Goal: Information Seeking & Learning: Learn about a topic

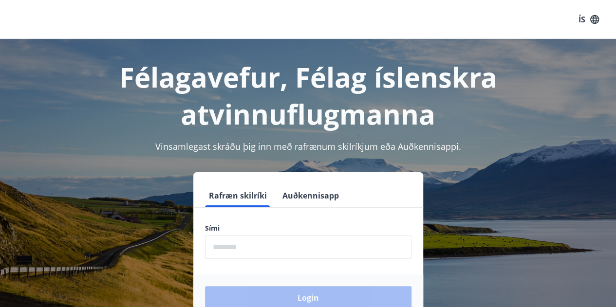
drag, startPoint x: 255, startPoint y: 245, endPoint x: 262, endPoint y: 243, distance: 7.1
click at [256, 245] on input "phone" at bounding box center [308, 247] width 206 height 24
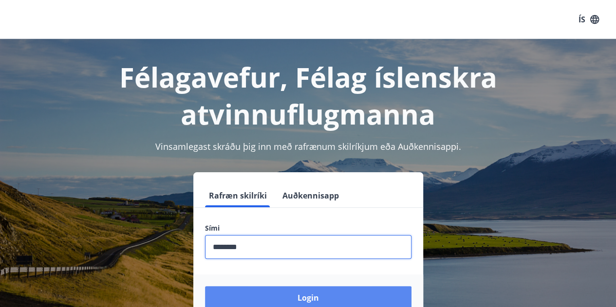
type input "********"
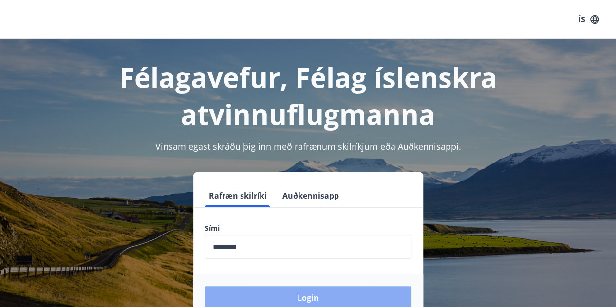
click at [305, 293] on button "Login" at bounding box center [308, 297] width 206 height 23
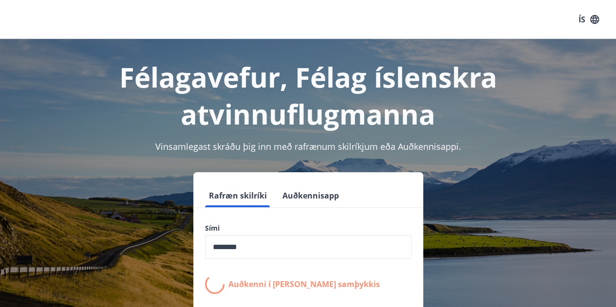
scroll to position [97, 0]
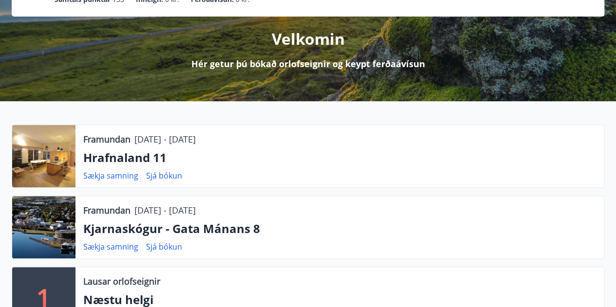
scroll to position [146, 0]
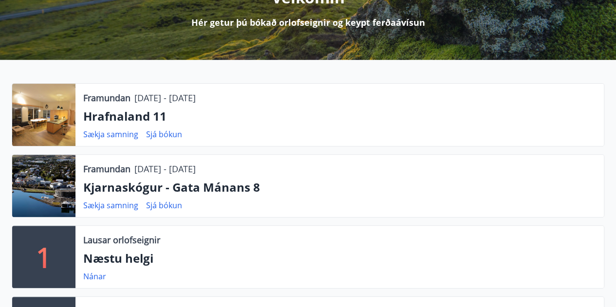
click at [61, 180] on div at bounding box center [43, 186] width 63 height 62
drag, startPoint x: 70, startPoint y: 116, endPoint x: 98, endPoint y: 116, distance: 28.2
click at [70, 116] on div at bounding box center [43, 115] width 63 height 62
click at [98, 116] on p "Hrafnaland 11" at bounding box center [339, 116] width 513 height 17
click at [101, 117] on p "Hrafnaland 11" at bounding box center [339, 116] width 513 height 17
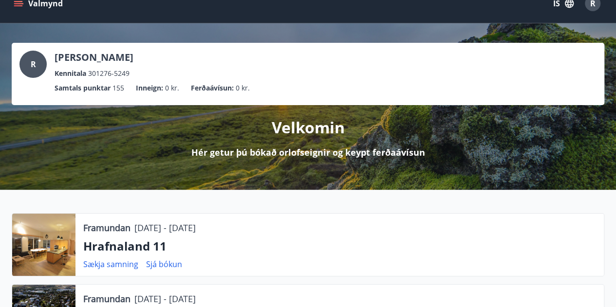
scroll to position [0, 0]
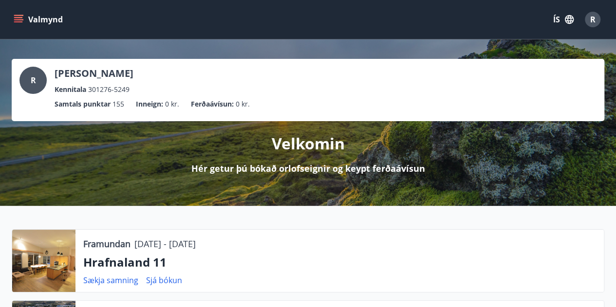
click at [19, 22] on icon "menu" at bounding box center [18, 21] width 9 height 1
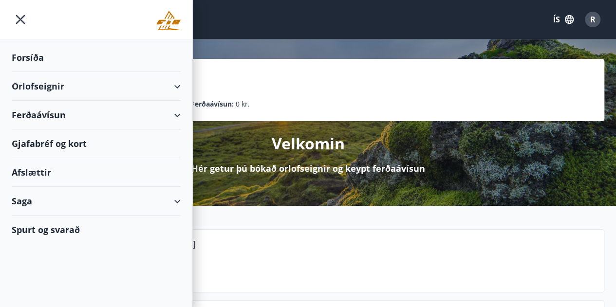
click at [56, 89] on div "Orlofseignir" at bounding box center [96, 86] width 169 height 29
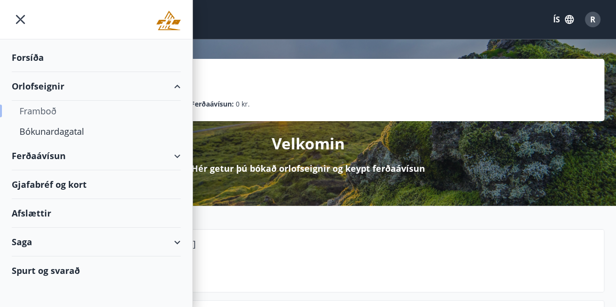
click at [43, 109] on div "Framboð" at bounding box center [95, 111] width 153 height 20
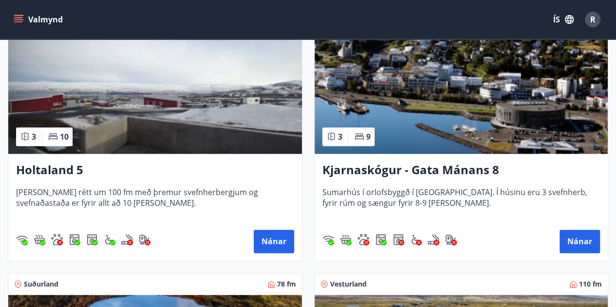
scroll to position [536, 0]
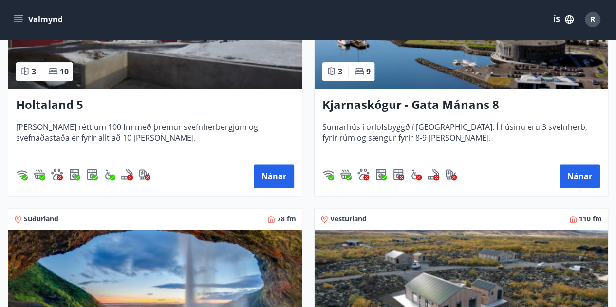
click at [472, 103] on h3 "Kjarnaskógur - Gata Mánans 8" at bounding box center [461, 105] width 278 height 18
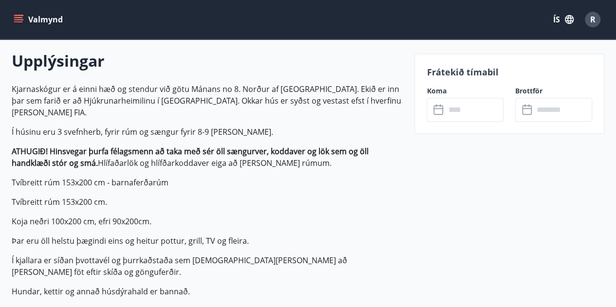
scroll to position [292, 0]
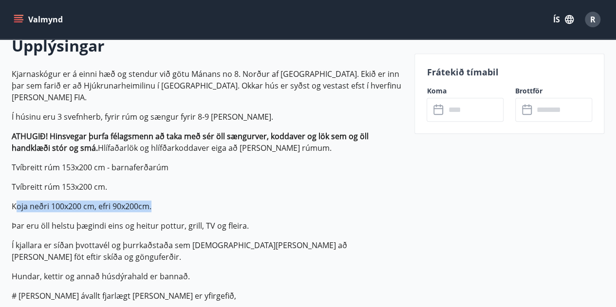
drag, startPoint x: 15, startPoint y: 196, endPoint x: 153, endPoint y: 189, distance: 138.5
click at [153, 201] on p "Koja neðri 100x200 cm, efri 90x200cm." at bounding box center [207, 207] width 391 height 12
click at [130, 201] on p "Koja neðri 100x200 cm, efri 90x200cm." at bounding box center [207, 207] width 391 height 12
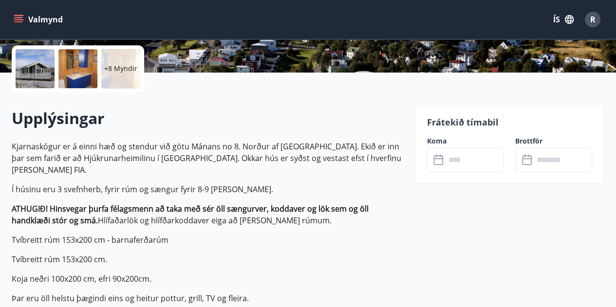
scroll to position [97, 0]
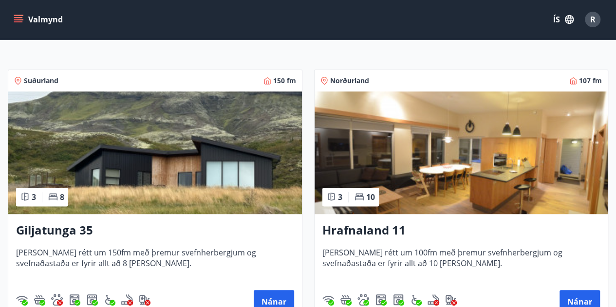
scroll to position [195, 0]
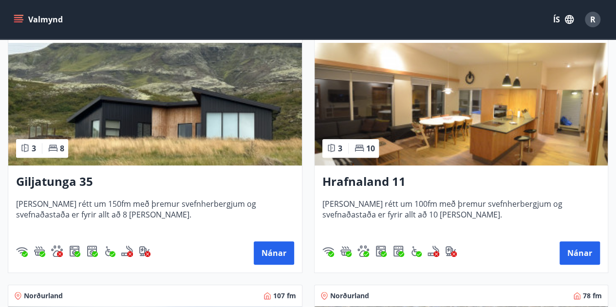
click at [363, 179] on h3 "Hrafnaland 11" at bounding box center [461, 182] width 278 height 18
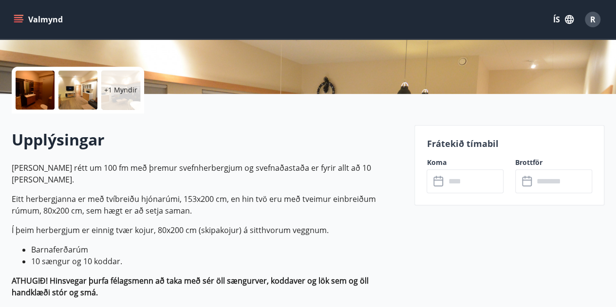
scroll to position [292, 0]
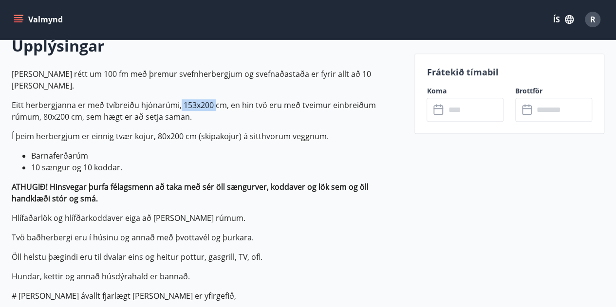
drag, startPoint x: 179, startPoint y: 94, endPoint x: 214, endPoint y: 92, distance: 34.6
click at [214, 99] on p "Eitt herbergjanna er með tvíbreiðu hjónarúmi, 153x200 cm, en hin tvö eru með tv…" at bounding box center [207, 110] width 391 height 23
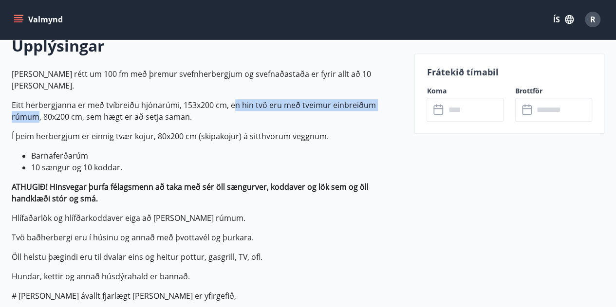
drag, startPoint x: 232, startPoint y: 97, endPoint x: 399, endPoint y: 96, distance: 167.0
click at [399, 99] on p "Eitt herbergjanna er með tvíbreiðu hjónarúmi, 153x200 cm, en hin tvö eru með tv…" at bounding box center [207, 110] width 391 height 23
click at [238, 99] on p "Eitt herbergjanna er með tvíbreiðu hjónarúmi, 153x200 cm, en hin tvö eru með tv…" at bounding box center [207, 110] width 391 height 23
drag, startPoint x: 247, startPoint y: 96, endPoint x: 289, endPoint y: 94, distance: 41.4
click at [289, 99] on p "Eitt herbergjanna er með tvíbreiðu hjónarúmi, 153x200 cm, en hin tvö eru með tv…" at bounding box center [207, 110] width 391 height 23
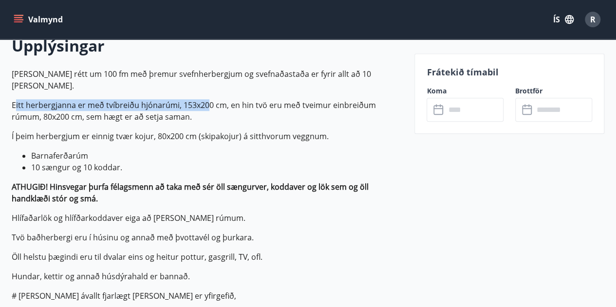
drag, startPoint x: 16, startPoint y: 93, endPoint x: 208, endPoint y: 92, distance: 192.3
click at [208, 99] on p "Eitt herbergjanna er með tvíbreiðu hjónarúmi, 153x200 cm, en hin tvö eru með tv…" at bounding box center [207, 110] width 391 height 23
click at [186, 99] on p "Eitt herbergjanna er með tvíbreiðu hjónarúmi, 153x200 cm, en hin tvö eru með tv…" at bounding box center [207, 110] width 391 height 23
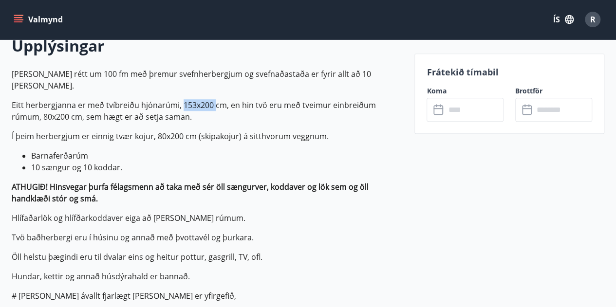
drag, startPoint x: 181, startPoint y: 95, endPoint x: 212, endPoint y: 91, distance: 31.5
click at [212, 99] on p "Eitt herbergjanna er með tvíbreiðu hjónarúmi, 153x200 cm, en hin tvö eru með tv…" at bounding box center [207, 110] width 391 height 23
click at [233, 99] on p "Eitt herbergjanna er með tvíbreiðu hjónarúmi, 153x200 cm, en hin tvö eru með tv…" at bounding box center [207, 110] width 391 height 23
drag, startPoint x: 246, startPoint y: 93, endPoint x: 336, endPoint y: 90, distance: 90.1
click at [336, 99] on p "Eitt herbergjanna er með tvíbreiðu hjónarúmi, 153x200 cm, en hin tvö eru með tv…" at bounding box center [207, 110] width 391 height 23
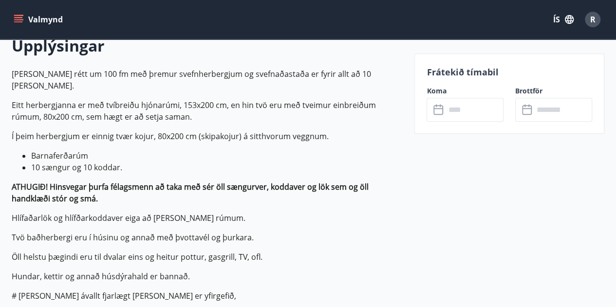
click at [338, 99] on p "Eitt herbergjanna er með tvíbreiðu hjónarúmi, 153x200 cm, en hin tvö eru með tv…" at bounding box center [207, 110] width 391 height 23
drag, startPoint x: 27, startPoint y: 129, endPoint x: 327, endPoint y: 127, distance: 300.0
click at [327, 130] on p "Í þeim herbergjum er einnig tvær kojur, 80x200 cm (skipakojur) á sitthvorum veg…" at bounding box center [207, 136] width 391 height 12
click at [310, 130] on p "Í þeim herbergjum er einnig tvær kojur, 80x200 cm (skipakojur) á sitthvorum veg…" at bounding box center [207, 136] width 391 height 12
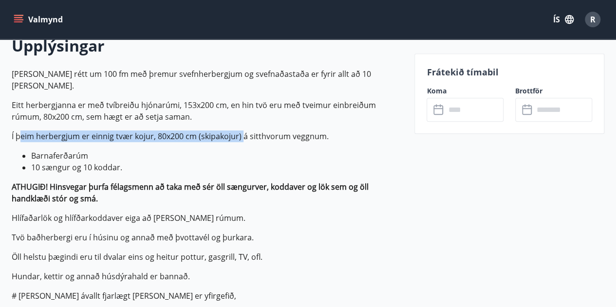
drag, startPoint x: 21, startPoint y: 127, endPoint x: 242, endPoint y: 114, distance: 220.9
click at [242, 114] on p "[PERSON_NAME] rétt um 100 fm með þremur svefnherbergjum og svefnaðastaða er fyr…" at bounding box center [207, 264] width 391 height 393
click at [228, 130] on p "Í þeim herbergjum er einnig tvær kojur, 80x200 cm (skipakojur) á sitthvorum veg…" at bounding box center [207, 136] width 391 height 12
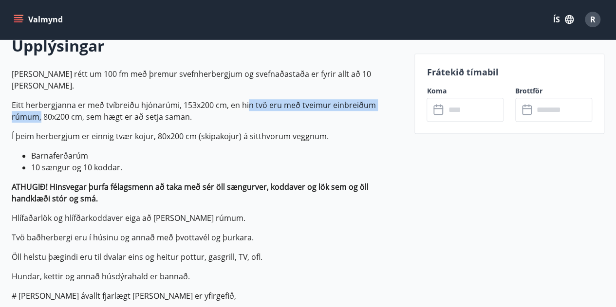
drag, startPoint x: 247, startPoint y: 91, endPoint x: 402, endPoint y: 83, distance: 155.0
click at [402, 83] on p "[PERSON_NAME] rétt um 100 fm með þremur svefnherbergjum og svefnaðastaða er fyr…" at bounding box center [207, 264] width 391 height 393
drag, startPoint x: 328, startPoint y: 149, endPoint x: 244, endPoint y: 87, distance: 104.8
click at [244, 87] on p "[PERSON_NAME] rétt um 100 fm með þremur svefnherbergjum og svefnaðastaða er fyr…" at bounding box center [207, 264] width 391 height 393
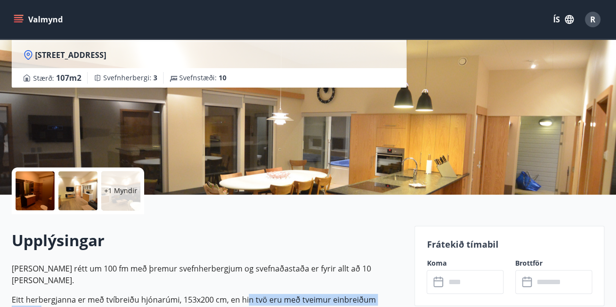
scroll to position [49, 0]
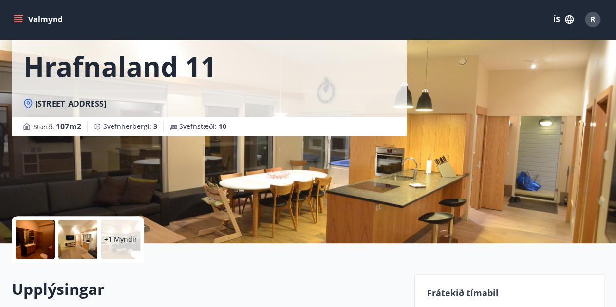
click at [16, 18] on icon "menu" at bounding box center [18, 17] width 9 height 1
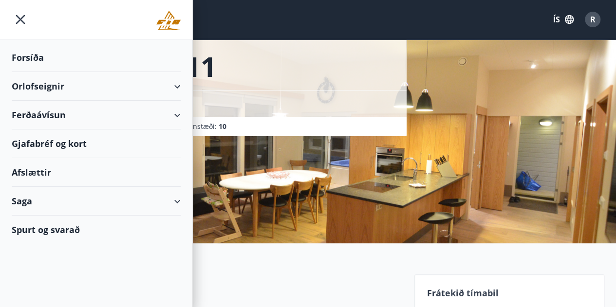
click at [50, 87] on div "Orlofseignir" at bounding box center [96, 86] width 169 height 29
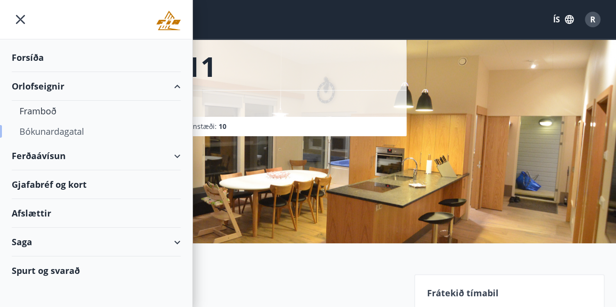
click at [53, 131] on div "Bókunardagatal" at bounding box center [95, 131] width 153 height 20
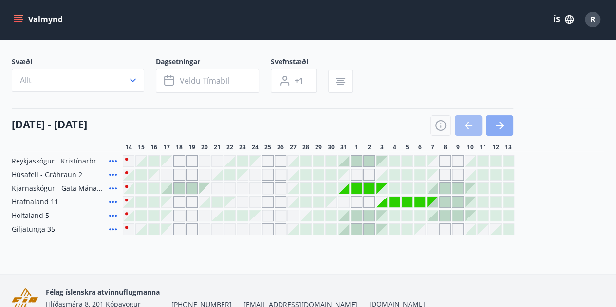
click at [509, 121] on button "button" at bounding box center [499, 125] width 27 height 20
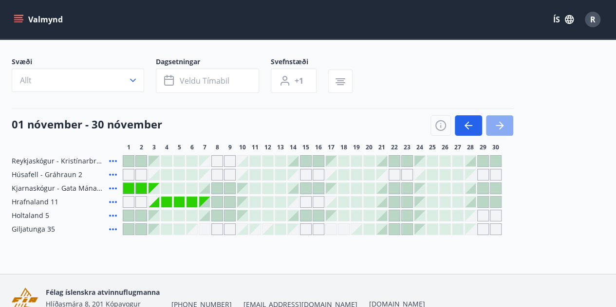
click at [502, 122] on icon "button" at bounding box center [500, 126] width 12 height 12
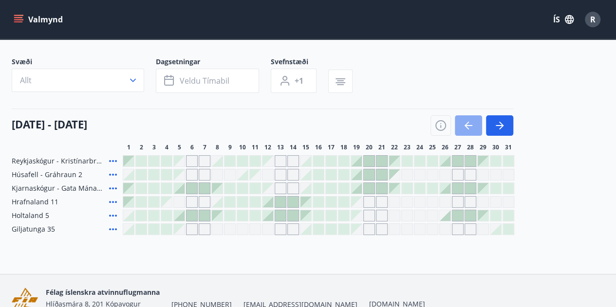
click at [467, 124] on icon "button" at bounding box center [469, 126] width 12 height 12
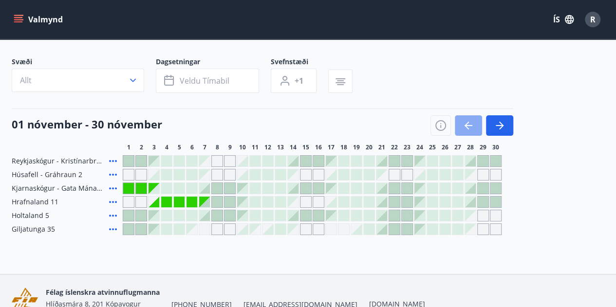
click at [467, 124] on icon "button" at bounding box center [469, 126] width 12 height 12
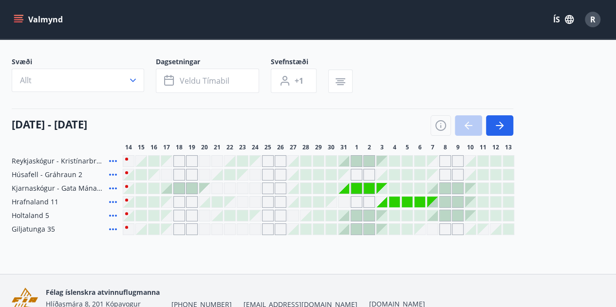
click at [467, 124] on div at bounding box center [471, 125] width 83 height 20
click at [468, 129] on div at bounding box center [471, 125] width 83 height 20
click at [472, 127] on div at bounding box center [471, 125] width 83 height 20
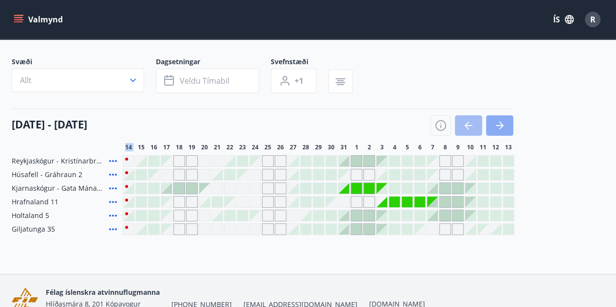
click at [503, 128] on icon "button" at bounding box center [500, 126] width 12 height 12
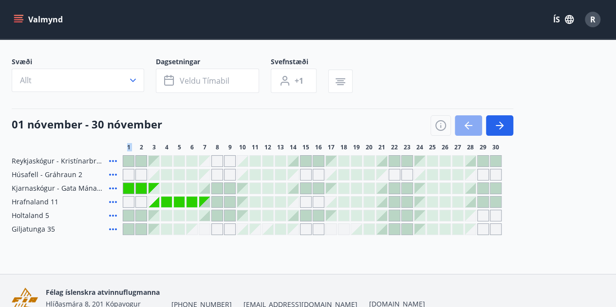
click at [473, 126] on icon "button" at bounding box center [469, 126] width 12 height 12
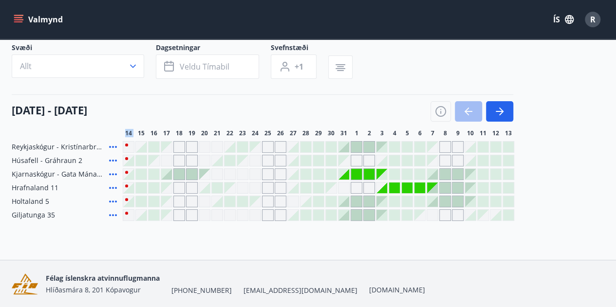
scroll to position [48, 0]
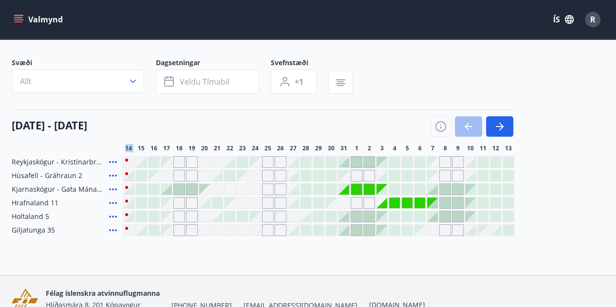
click at [113, 159] on icon at bounding box center [113, 162] width 12 height 12
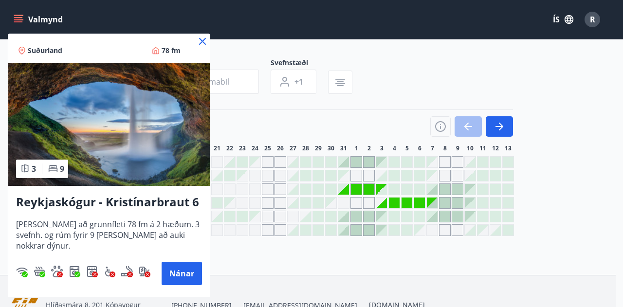
click at [205, 39] on icon at bounding box center [202, 41] width 7 height 7
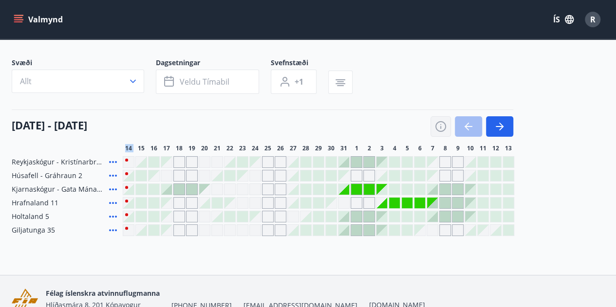
click at [445, 123] on icon "button" at bounding box center [440, 126] width 11 height 11
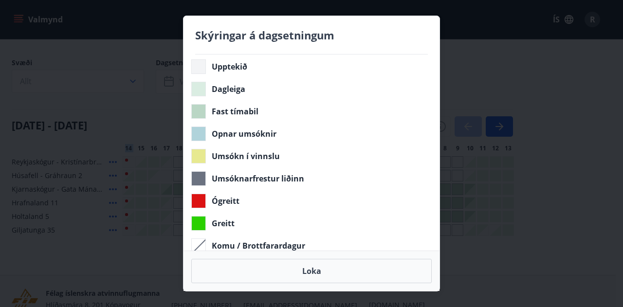
scroll to position [0, 0]
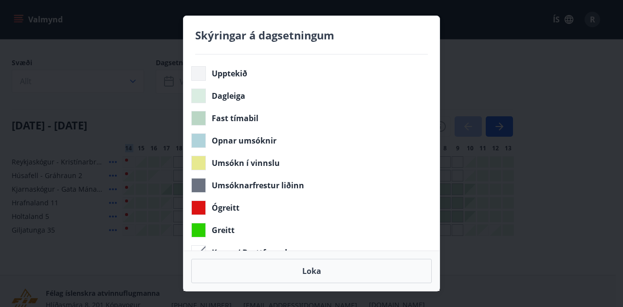
drag, startPoint x: 305, startPoint y: 272, endPoint x: 343, endPoint y: 226, distance: 59.8
click at [305, 272] on button "Loka" at bounding box center [311, 271] width 241 height 24
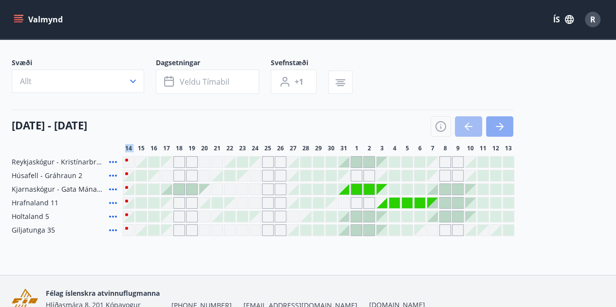
click at [500, 126] on icon "button" at bounding box center [500, 126] width 8 height 1
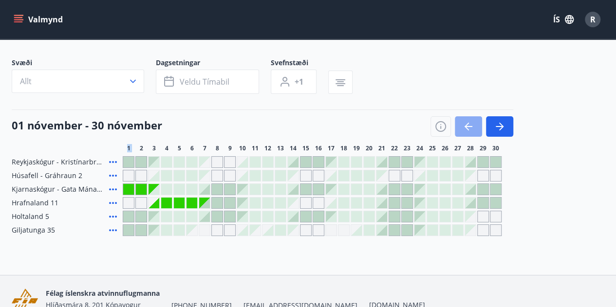
click at [469, 131] on icon "button" at bounding box center [469, 127] width 12 height 12
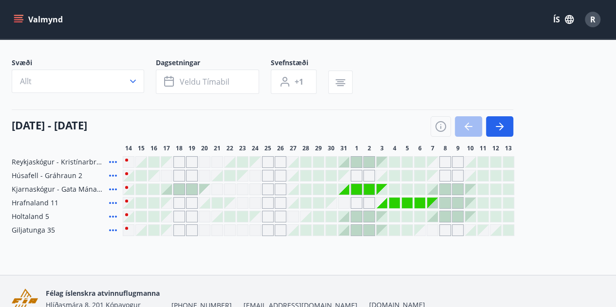
click at [357, 204] on div "Gráir dagar eru ekki bókanlegir" at bounding box center [357, 203] width 12 height 12
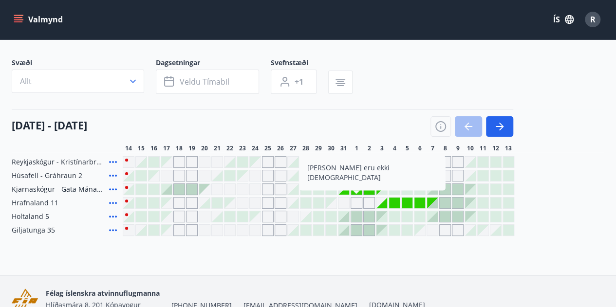
click at [353, 219] on div at bounding box center [356, 216] width 11 height 11
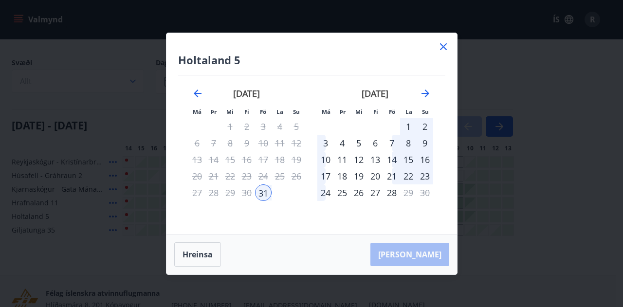
click at [442, 46] on icon at bounding box center [443, 46] width 7 height 7
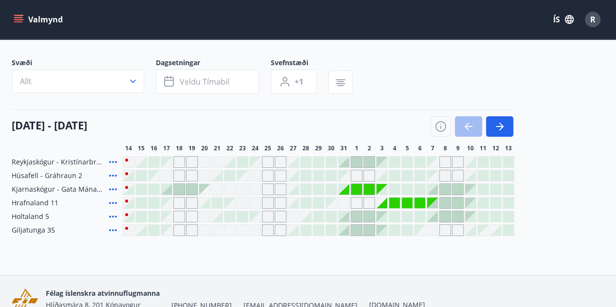
click at [357, 203] on div "Gráir dagar eru ekki bókanlegir" at bounding box center [357, 203] width 12 height 12
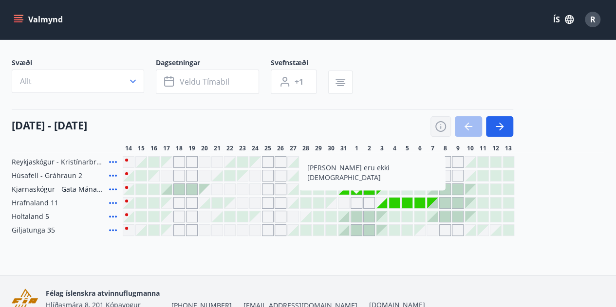
click at [442, 126] on icon "button" at bounding box center [441, 127] width 12 height 12
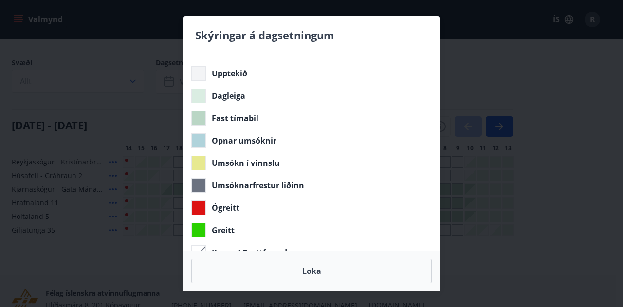
click at [550, 112] on div "Skýringar á dagsetningum Upptekið Dagleiga Fast tímabil Opnar umsóknir Umsókn í…" at bounding box center [311, 153] width 623 height 307
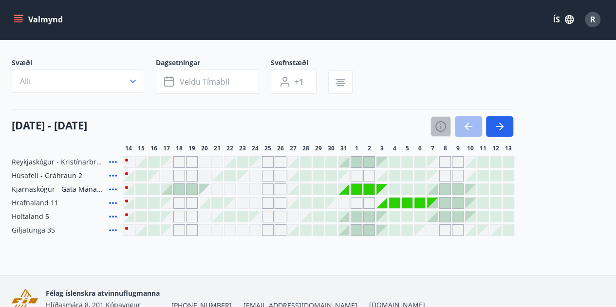
click at [443, 128] on icon "button" at bounding box center [441, 127] width 12 height 12
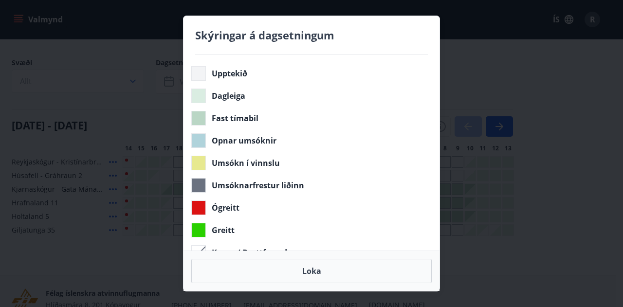
click at [462, 103] on div "Skýringar á dagsetningum Upptekið Dagleiga Fast tímabil Opnar umsóknir Umsókn í…" at bounding box center [311, 153] width 623 height 307
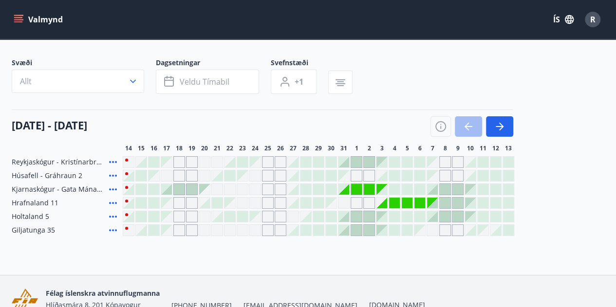
click at [115, 201] on icon at bounding box center [113, 203] width 12 height 12
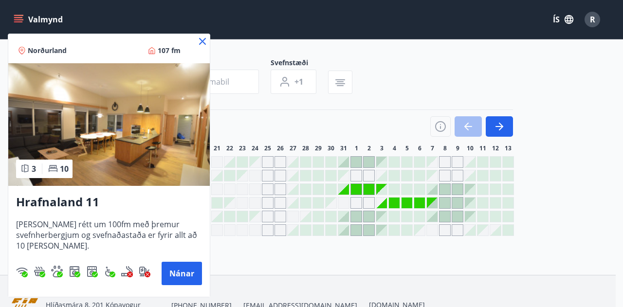
click at [117, 189] on div "Hrafnaland 11 [PERSON_NAME] rétt um 100fm með þremur svefnherbergjum og svefnað…" at bounding box center [109, 239] width 202 height 107
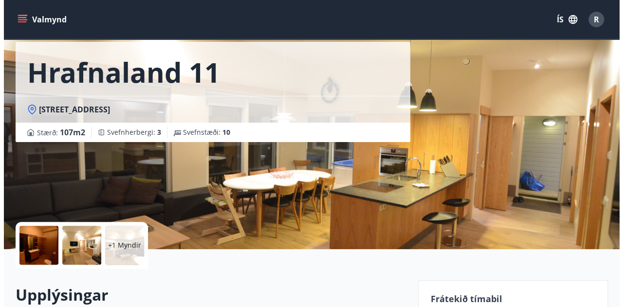
scroll to position [97, 0]
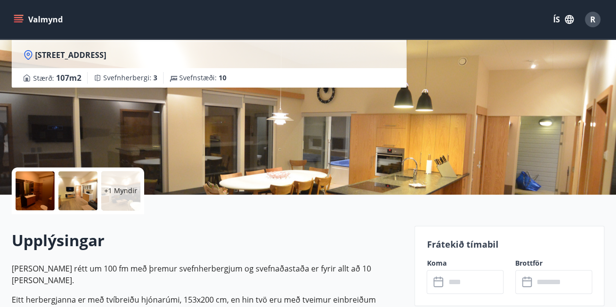
click at [28, 189] on div at bounding box center [35, 190] width 39 height 39
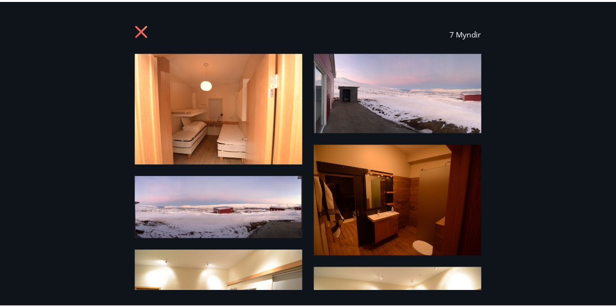
scroll to position [0, 0]
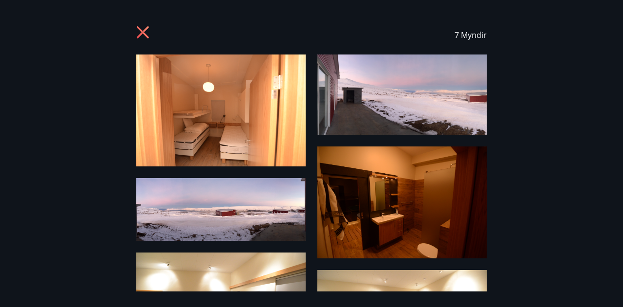
click at [143, 33] on icon at bounding box center [144, 34] width 16 height 16
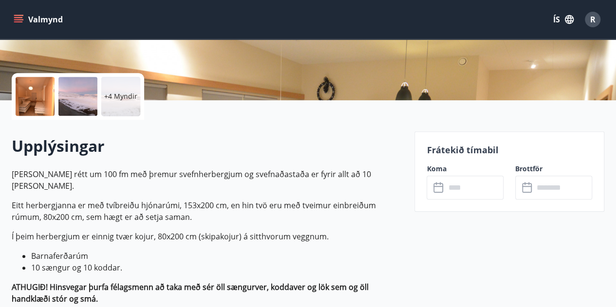
scroll to position [243, 0]
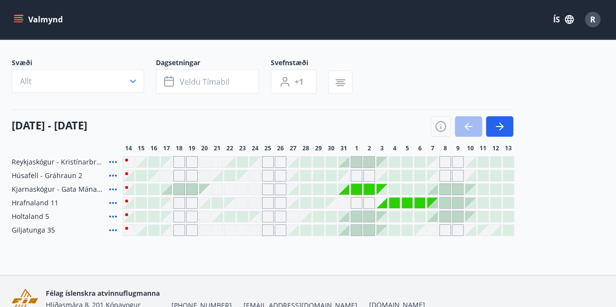
scroll to position [51, 0]
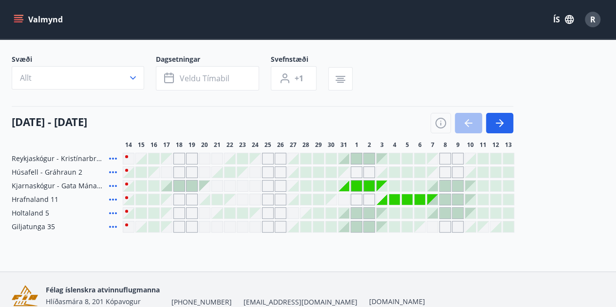
click at [114, 185] on icon at bounding box center [113, 186] width 12 height 12
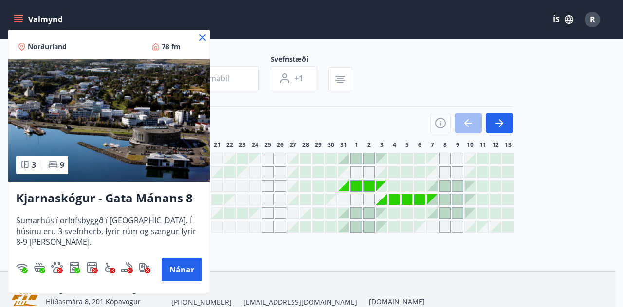
click at [137, 168] on img at bounding box center [109, 120] width 202 height 123
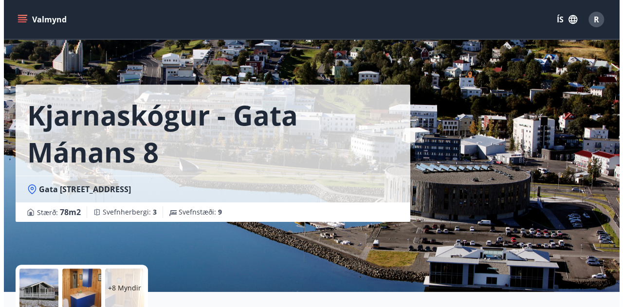
scroll to position [49, 0]
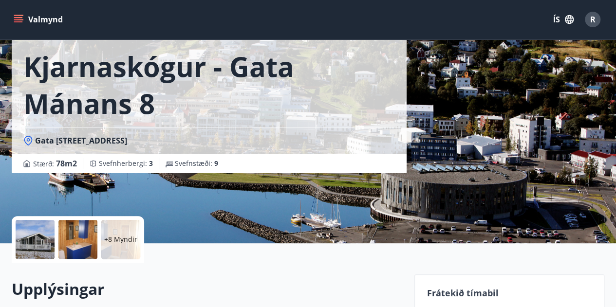
click at [36, 234] on div at bounding box center [35, 239] width 39 height 39
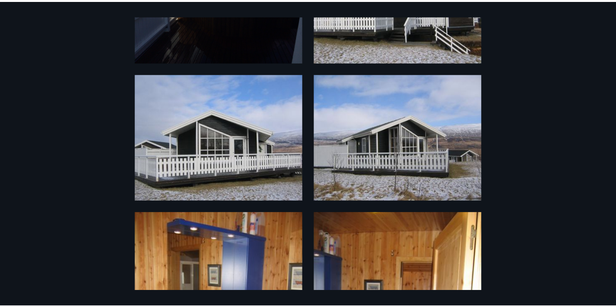
scroll to position [0, 0]
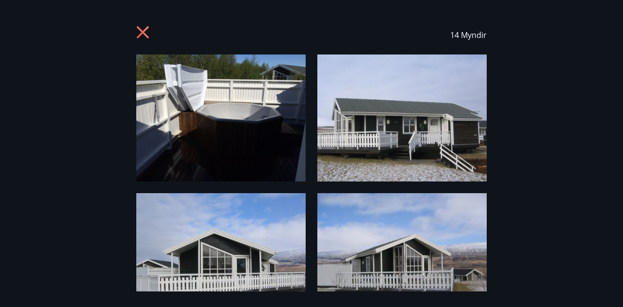
click at [144, 30] on icon at bounding box center [144, 34] width 16 height 16
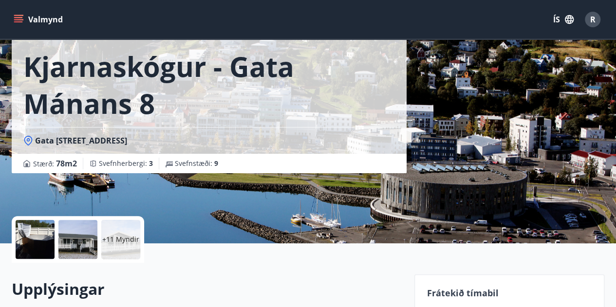
click at [18, 17] on icon "menu" at bounding box center [18, 17] width 9 height 1
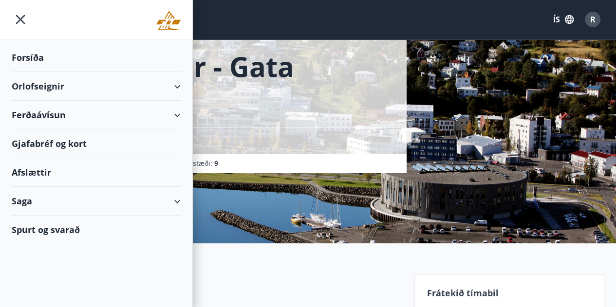
click at [177, 87] on div "Orlofseignir" at bounding box center [96, 86] width 169 height 29
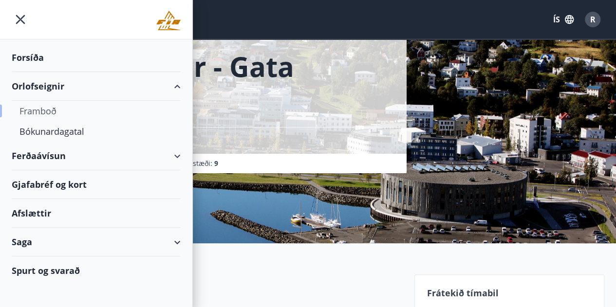
click at [46, 111] on div "Framboð" at bounding box center [95, 111] width 153 height 20
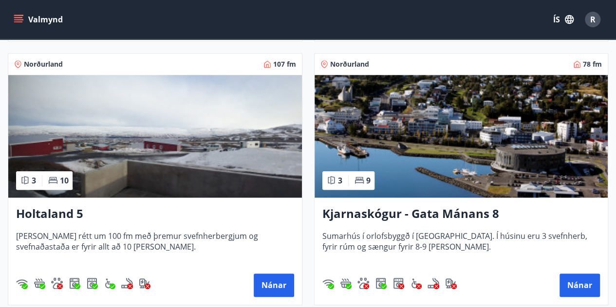
scroll to position [183, 0]
